Goal: Task Accomplishment & Management: Use online tool/utility

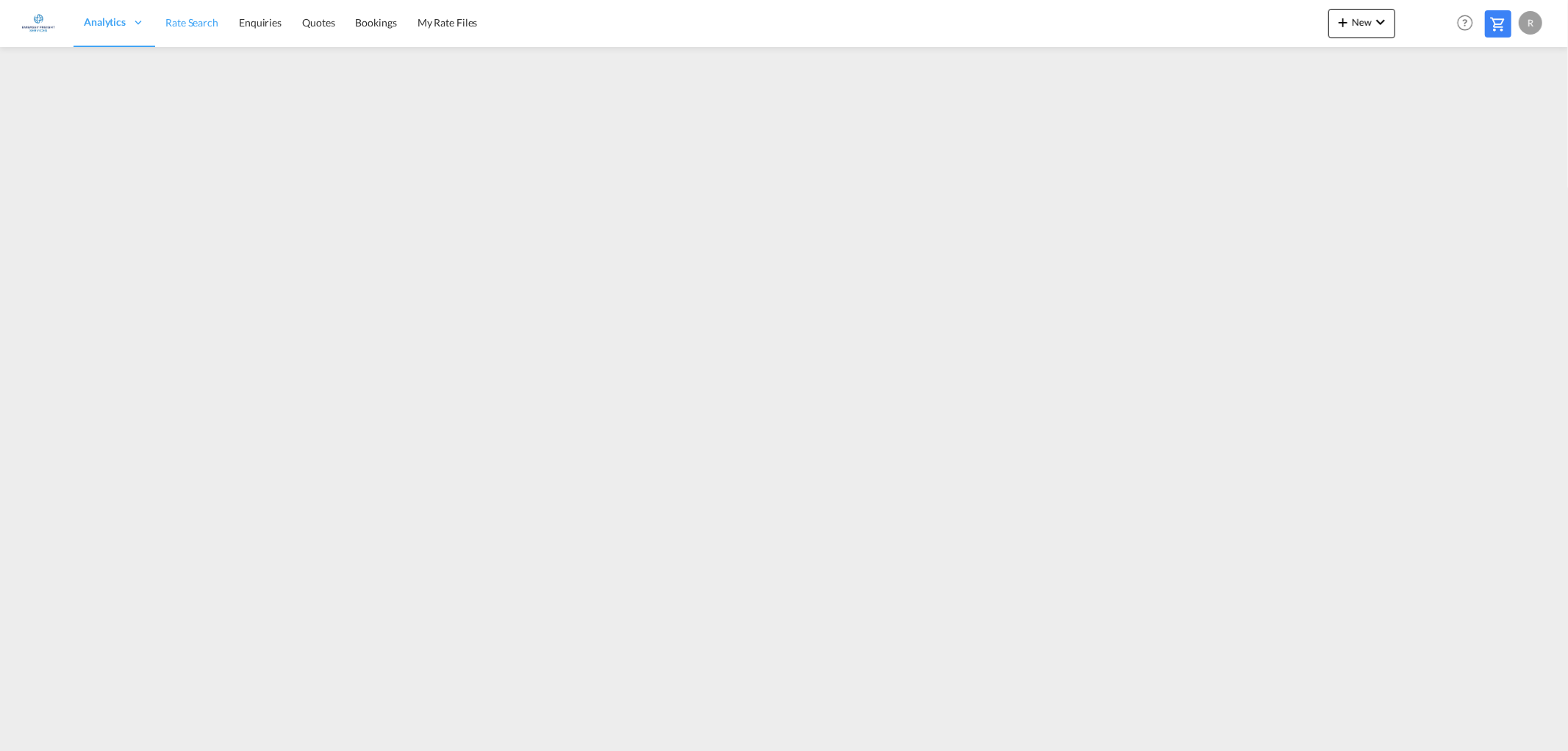
click at [203, 30] on span "Rate Search" at bounding box center [191, 23] width 53 height 15
click at [1384, 25] on md-icon "icon-chevron-down" at bounding box center [1381, 22] width 18 height 18
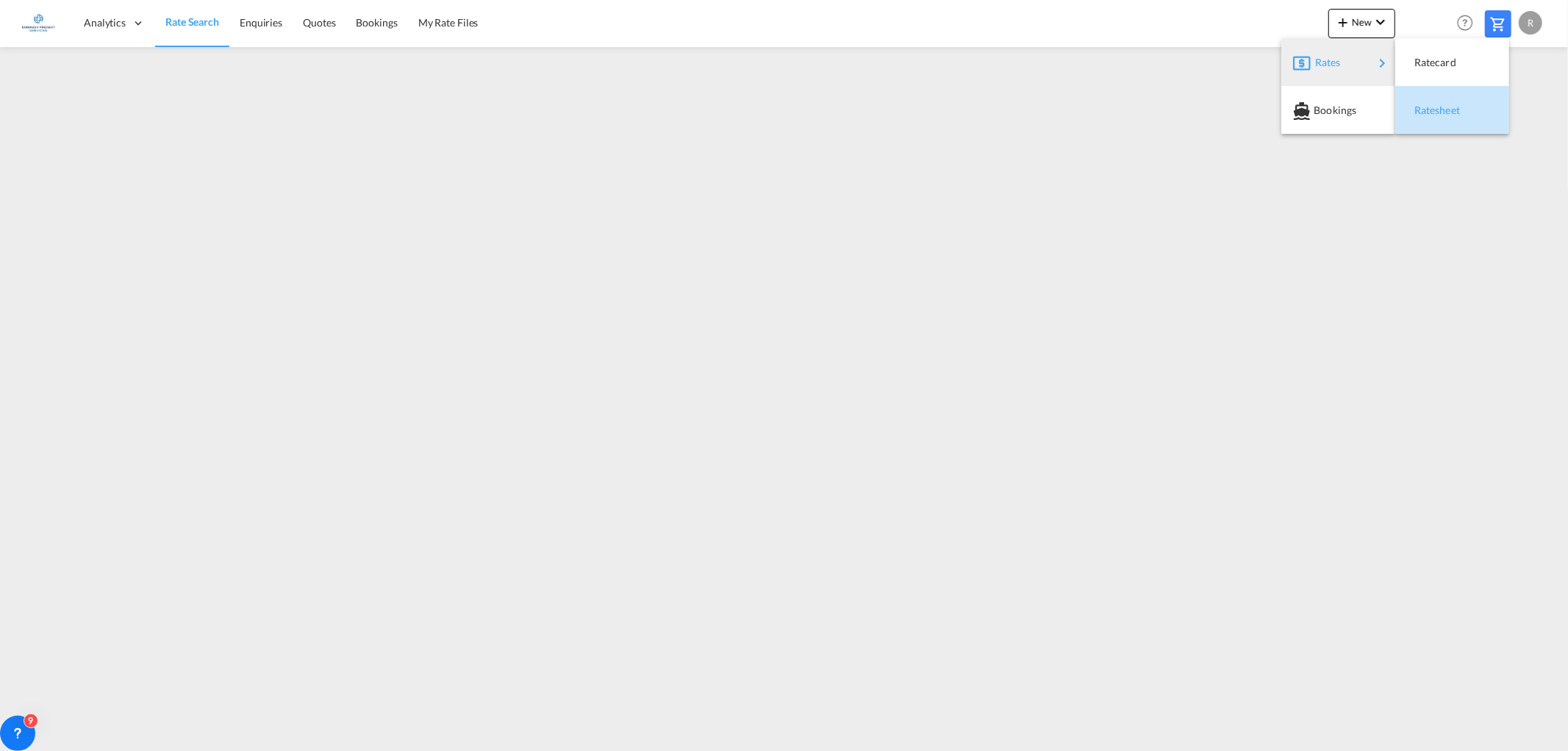
click at [1430, 110] on span "Ratesheet" at bounding box center [1423, 110] width 16 height 30
